Goal: Task Accomplishment & Management: Complete application form

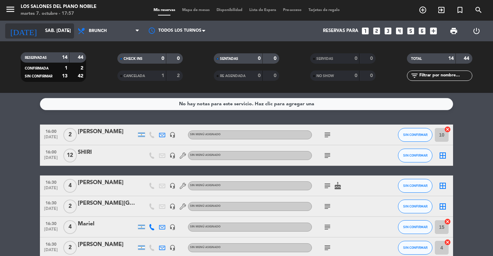
click at [52, 34] on input "sáb. [DATE]" at bounding box center [72, 31] width 60 height 12
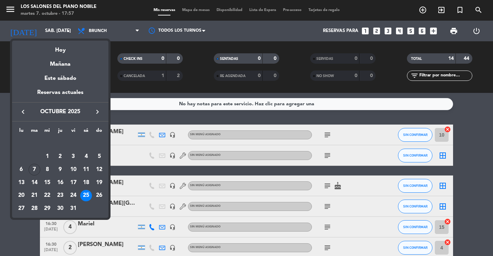
click at [97, 113] on icon "keyboard_arrow_right" at bounding box center [97, 112] width 8 height 8
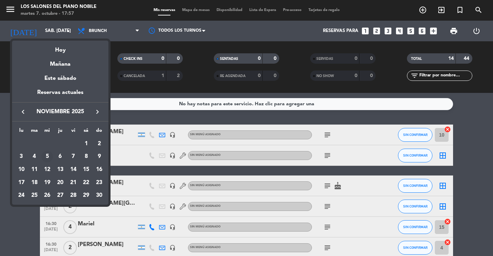
click at [47, 153] on div "5" at bounding box center [47, 157] width 12 height 12
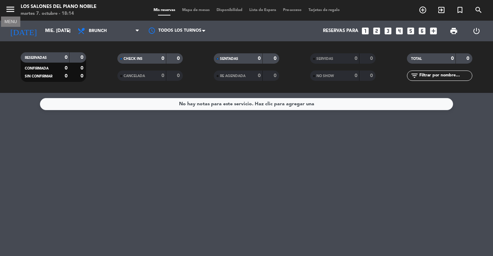
click at [14, 13] on icon "menu" at bounding box center [10, 9] width 10 height 10
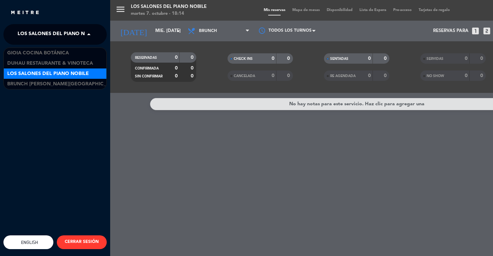
click at [44, 34] on span "Los Salones del Piano Nobile" at bounding box center [59, 34] width 82 height 14
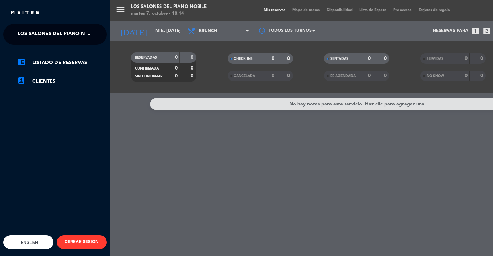
drag, startPoint x: 169, startPoint y: 156, endPoint x: 167, endPoint y: 151, distance: 5.6
click at [169, 156] on div "menu Los Salones del Piano [PERSON_NAME] martes 7. octubre - 18:14 Mis reservas…" at bounding box center [356, 128] width 493 height 256
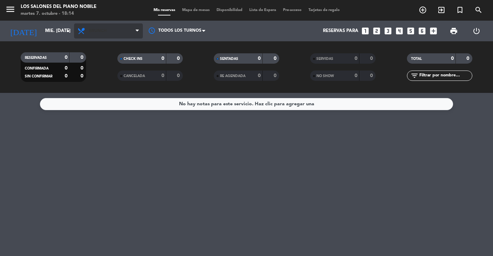
click at [105, 34] on span "Brunch" at bounding box center [108, 30] width 69 height 15
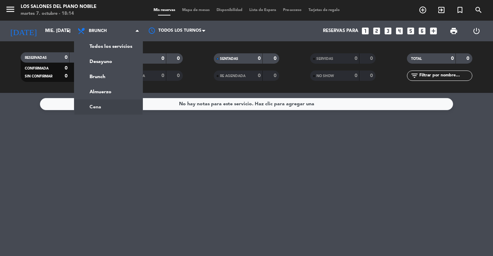
click at [114, 104] on ng-component "menu Los Salones del Piano [PERSON_NAME] martes 7. octubre - 18:14 Mis reservas…" at bounding box center [246, 128] width 493 height 256
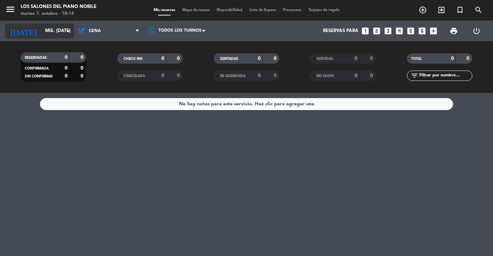
click at [46, 33] on input "mié. [DATE]" at bounding box center [72, 31] width 60 height 12
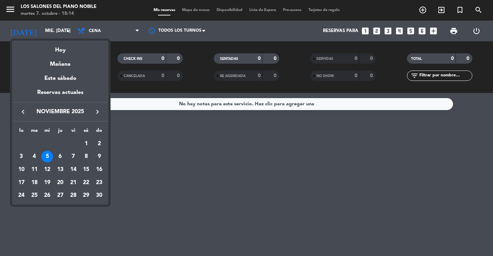
click at [21, 111] on icon "keyboard_arrow_left" at bounding box center [23, 112] width 8 height 8
click at [31, 169] on div "7" at bounding box center [35, 170] width 12 height 12
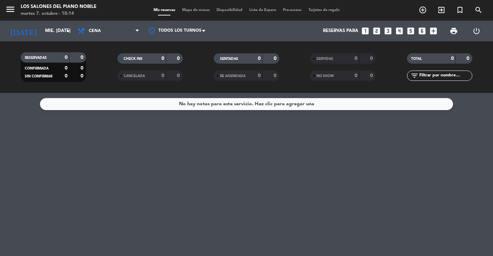
type input "[DATE] oct."
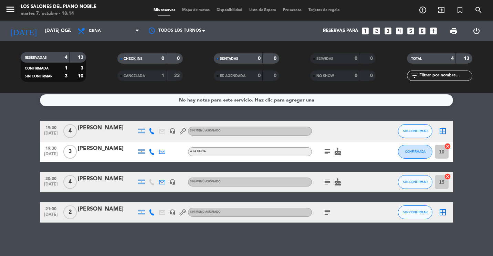
scroll to position [5, 0]
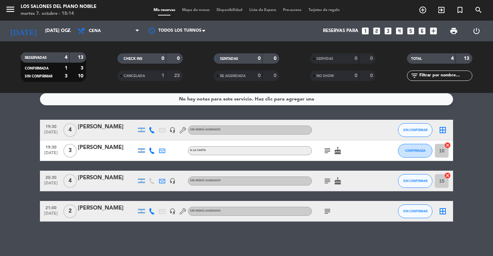
drag, startPoint x: -16, startPoint y: 253, endPoint x: -51, endPoint y: 230, distance: 41.9
drag, startPoint x: -51, startPoint y: 230, endPoint x: 34, endPoint y: 110, distance: 147.8
click at [34, 110] on div "No hay notas para este servicio. Haz clic para agregar una 19:30 [DATE] 4 [PERS…" at bounding box center [246, 174] width 493 height 163
click at [369, 32] on icon "looks_one" at bounding box center [365, 31] width 9 height 9
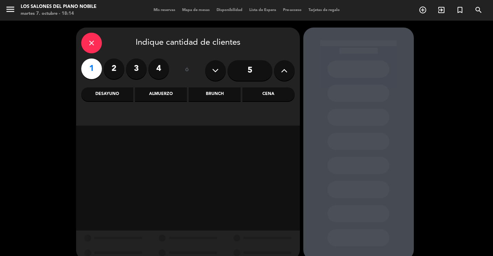
click at [256, 96] on div "Cena" at bounding box center [269, 95] width 52 height 14
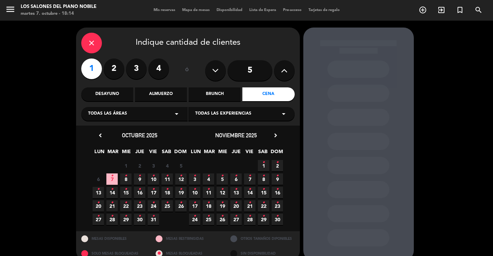
drag, startPoint x: 112, startPoint y: 177, endPoint x: 212, endPoint y: 157, distance: 102.2
click at [112, 177] on icon "•" at bounding box center [112, 176] width 2 height 11
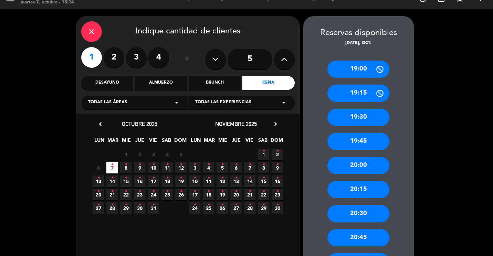
click at [354, 121] on div "19:30" at bounding box center [359, 117] width 62 height 17
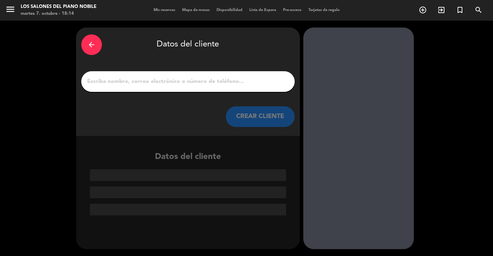
scroll to position [0, 0]
click at [104, 87] on div at bounding box center [188, 81] width 214 height 21
click at [101, 82] on input "1" at bounding box center [187, 82] width 203 height 10
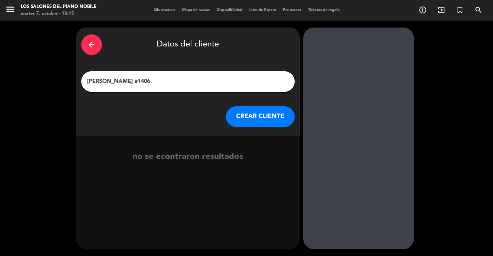
type input "[PERSON_NAME] #1406"
click at [251, 120] on button "CREAR CLIENTE" at bounding box center [260, 116] width 69 height 21
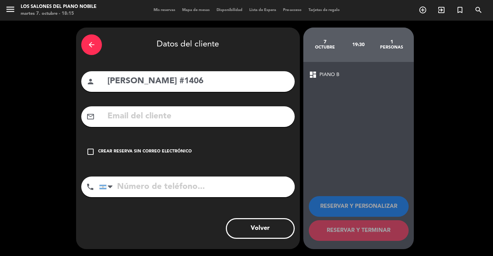
click at [162, 148] on div "Crear reserva sin correo electrónico" at bounding box center [145, 151] width 94 height 7
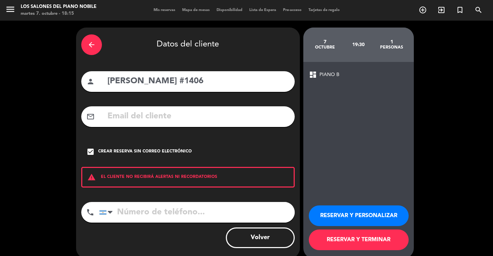
click at [362, 246] on button "RESERVAR Y TERMINAR" at bounding box center [359, 240] width 100 height 21
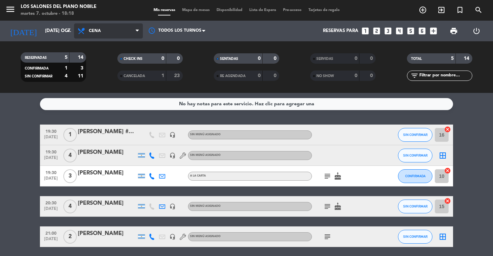
click at [106, 32] on span "Cena" at bounding box center [108, 30] width 69 height 15
click at [102, 78] on div "menu Los Salones del Piano [PERSON_NAME] martes 7. octubre - 18:18 Mis reservas…" at bounding box center [246, 46] width 493 height 93
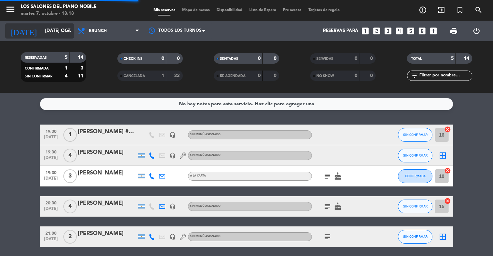
click at [49, 27] on input "[DATE] oct." at bounding box center [72, 31] width 60 height 12
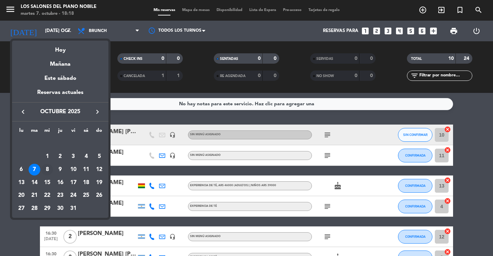
click at [49, 169] on div "8" at bounding box center [47, 170] width 12 height 12
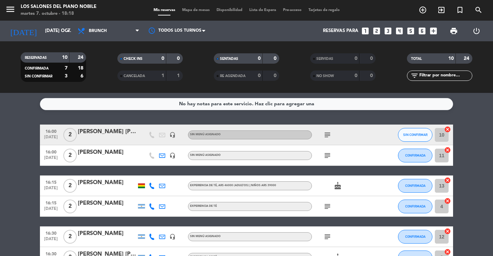
type input "mié. [DATE]"
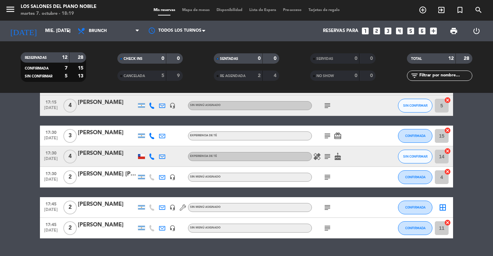
scroll to position [199, 0]
